Goal: Navigation & Orientation: Find specific page/section

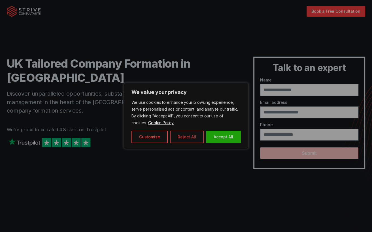
click at [174, 137] on button "Reject All" at bounding box center [187, 137] width 34 height 12
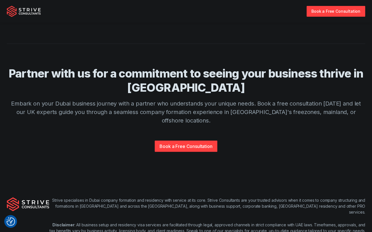
scroll to position [1345, 0]
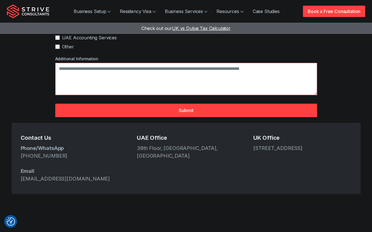
scroll to position [170, 0]
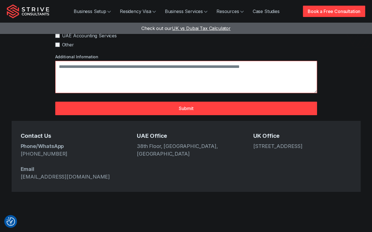
drag, startPoint x: 253, startPoint y: 127, endPoint x: 323, endPoint y: 126, distance: 69.6
click at [323, 142] on address "167-169 Great Portland Street, 5th Floor, London, W1W 5PF" at bounding box center [302, 146] width 98 height 8
drag, startPoint x: 323, startPoint y: 126, endPoint x: 316, endPoint y: 127, distance: 7.4
copy address "167-169 Great Portland Street"
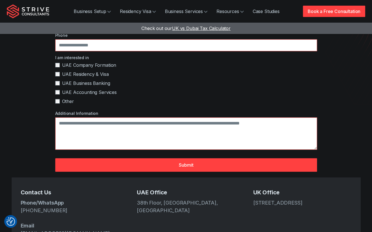
scroll to position [141, 0]
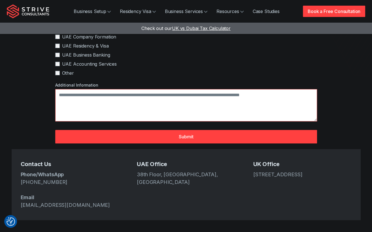
click at [270, 171] on address "167-169 Great Portland Street, 5th Floor, London, W1W 5PF" at bounding box center [302, 175] width 98 height 8
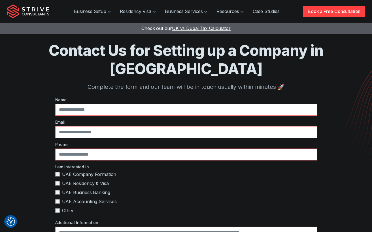
scroll to position [0, 0]
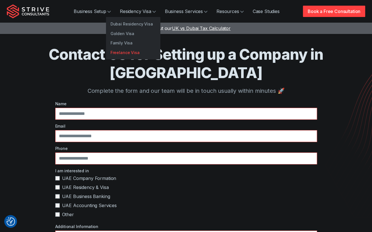
click at [128, 55] on link "Freelance Visa" at bounding box center [133, 53] width 54 height 10
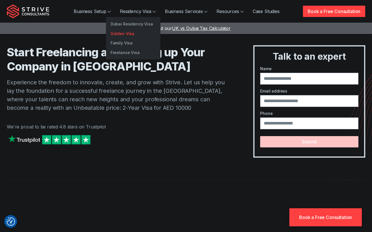
click at [127, 34] on link "Golden Visa" at bounding box center [133, 34] width 54 height 10
